Goal: Task Accomplishment & Management: Use online tool/utility

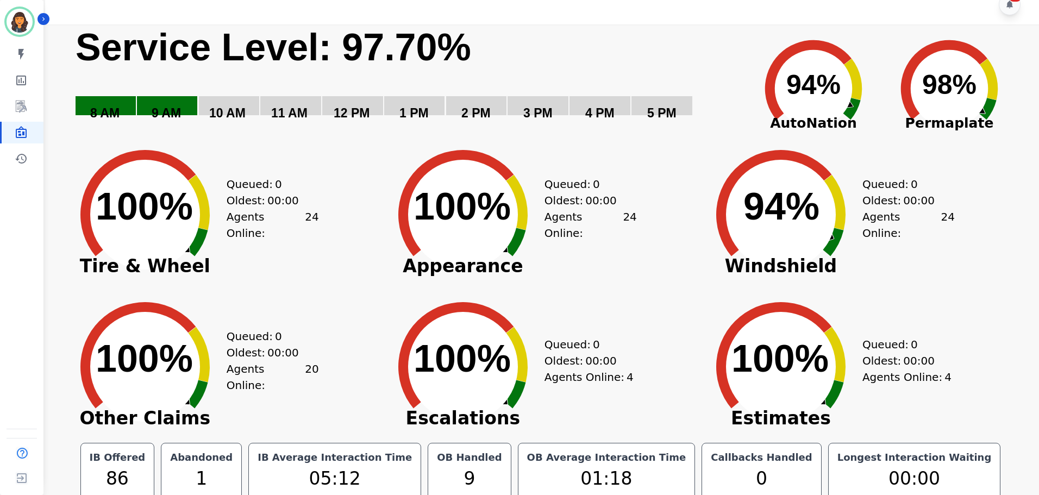
scroll to position [24, 0]
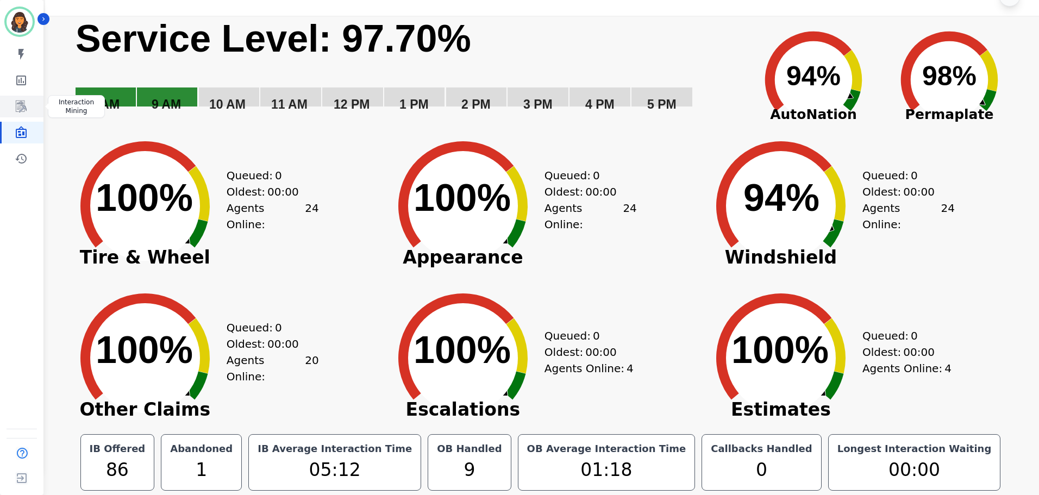
click at [10, 102] on link "Sidebar" at bounding box center [23, 107] width 42 height 22
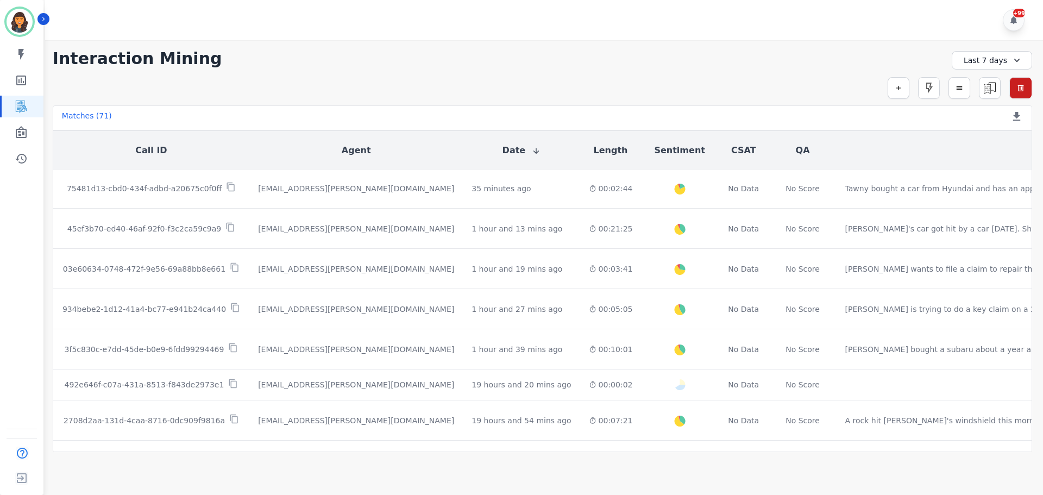
scroll to position [183, 0]
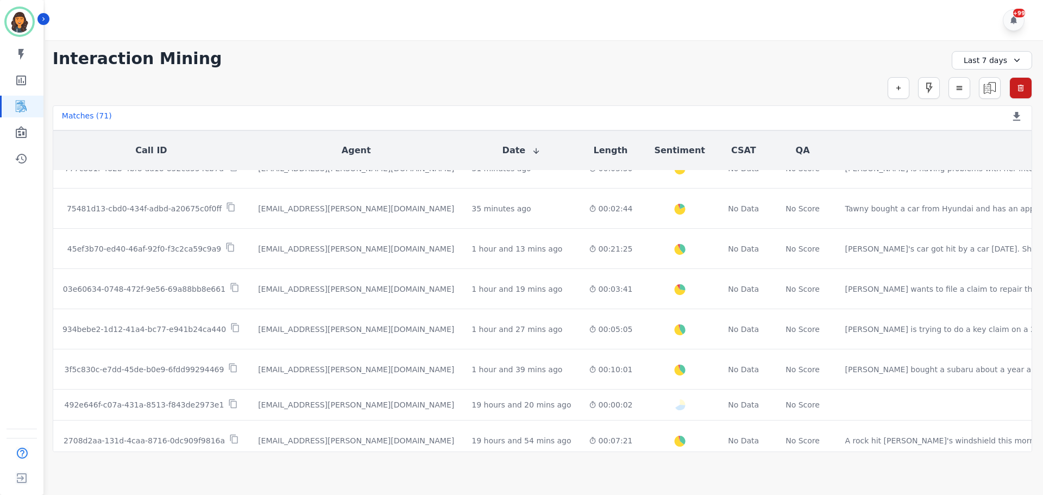
click at [967, 64] on div "Last 7 days" at bounding box center [992, 60] width 80 height 18
click at [978, 102] on li "[DATE]" at bounding box center [999, 98] width 54 height 11
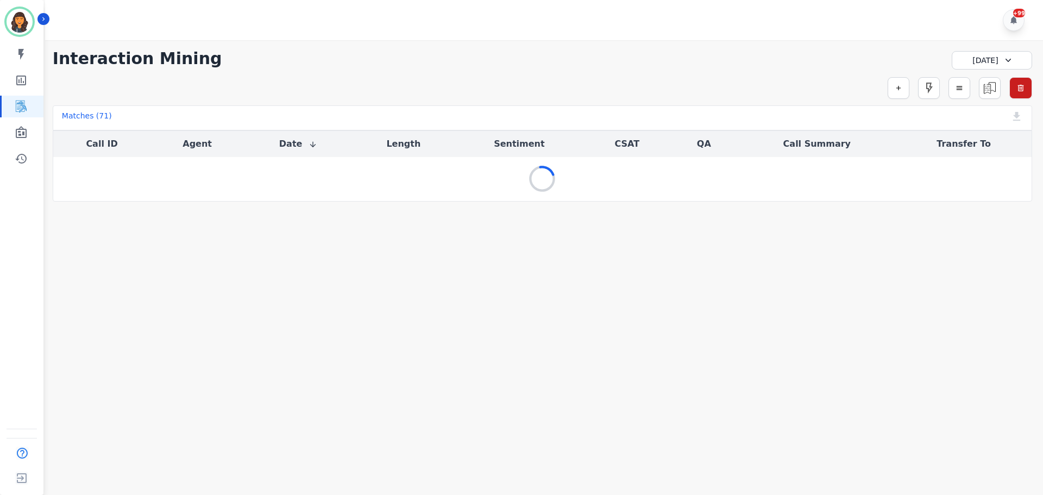
scroll to position [0, 0]
